Goal: Transaction & Acquisition: Purchase product/service

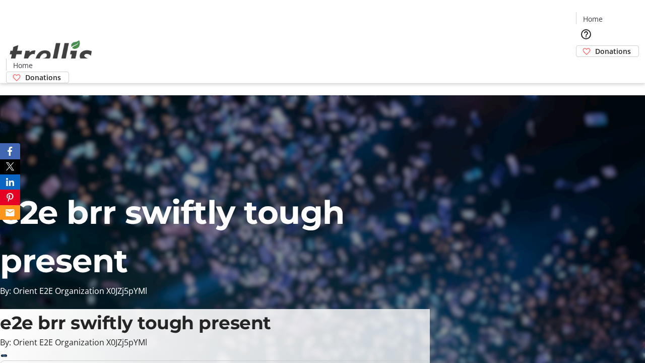
click at [595, 46] on span "Donations" at bounding box center [613, 51] width 36 height 11
